Goal: Task Accomplishment & Management: Use online tool/utility

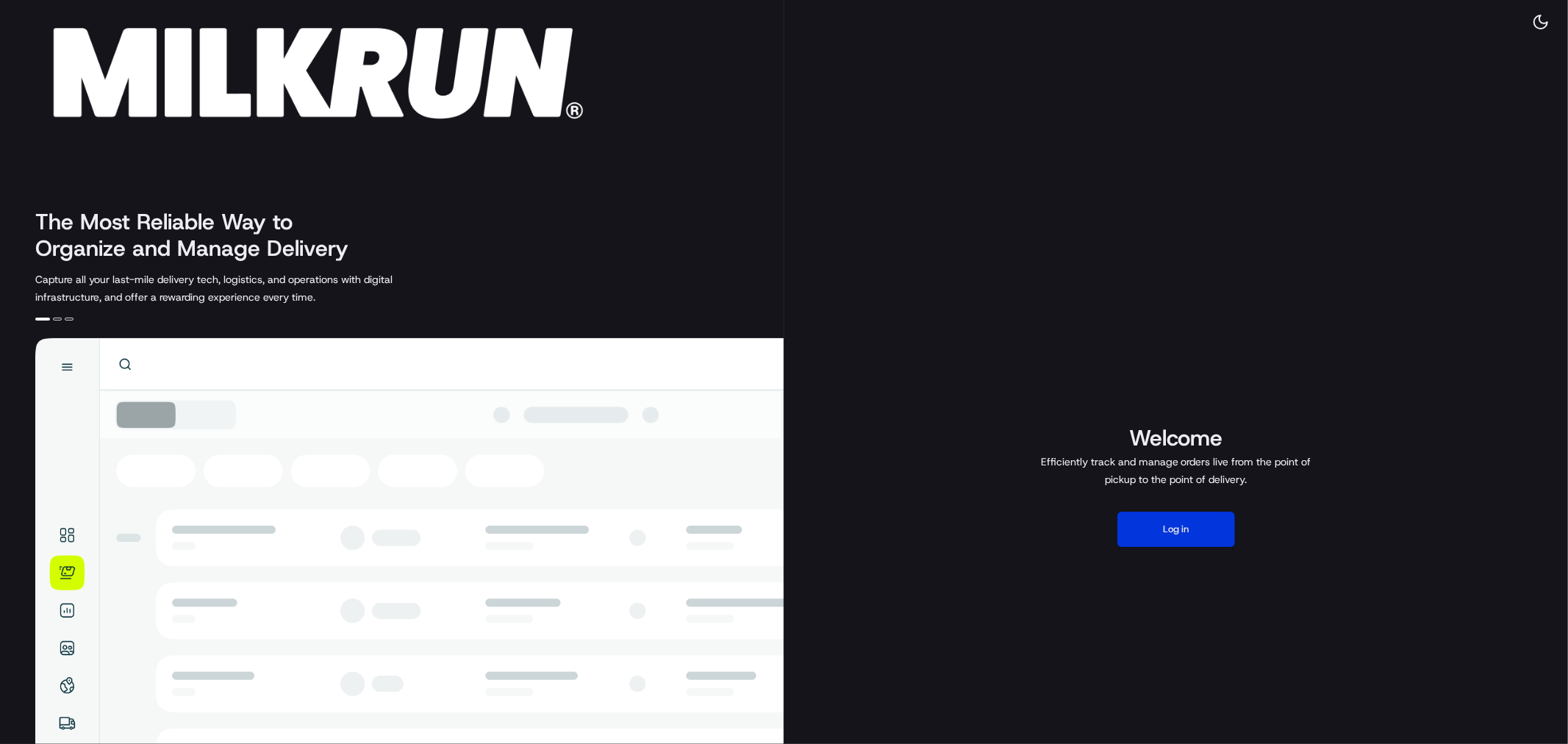
click at [1195, 534] on button "Log in" at bounding box center [1176, 528] width 117 height 35
